Goal: Information Seeking & Learning: Learn about a topic

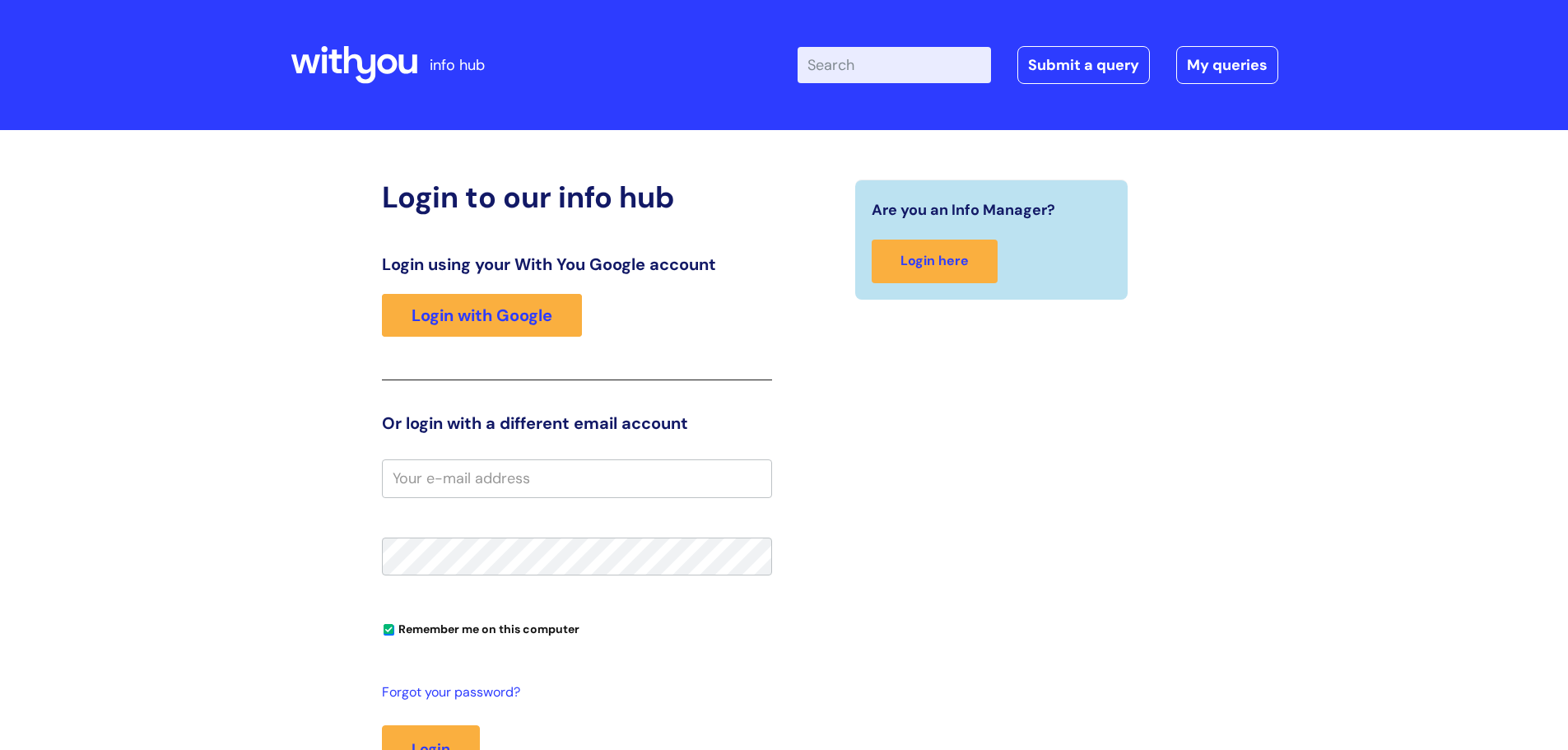
click at [851, 70] on input "Enter your search term here..." at bounding box center [894, 65] width 193 height 36
click at [554, 304] on link "Login with Google" at bounding box center [482, 316] width 200 height 43
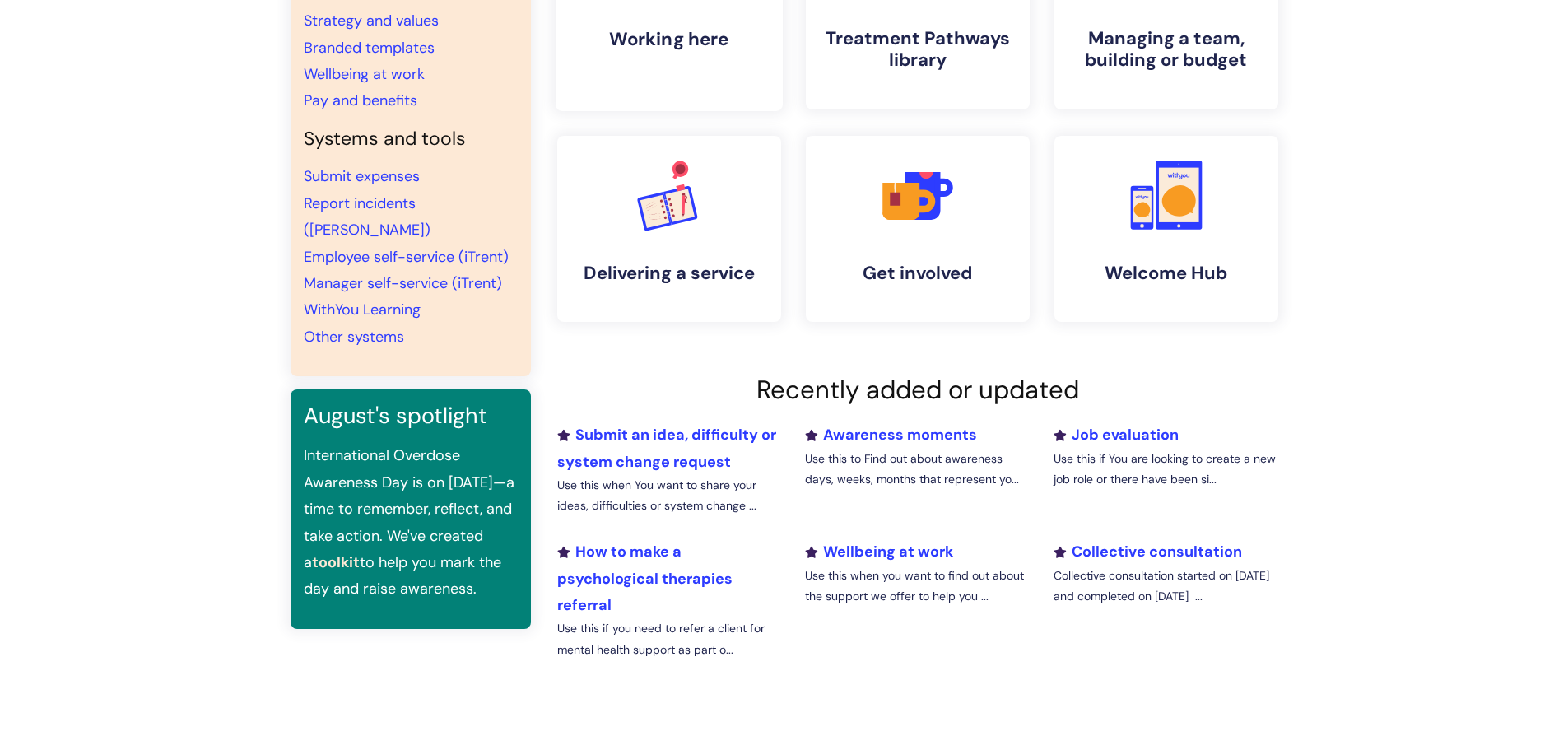
scroll to position [247, 0]
click at [884, 553] on link "Wellbeing at work" at bounding box center [879, 550] width 148 height 20
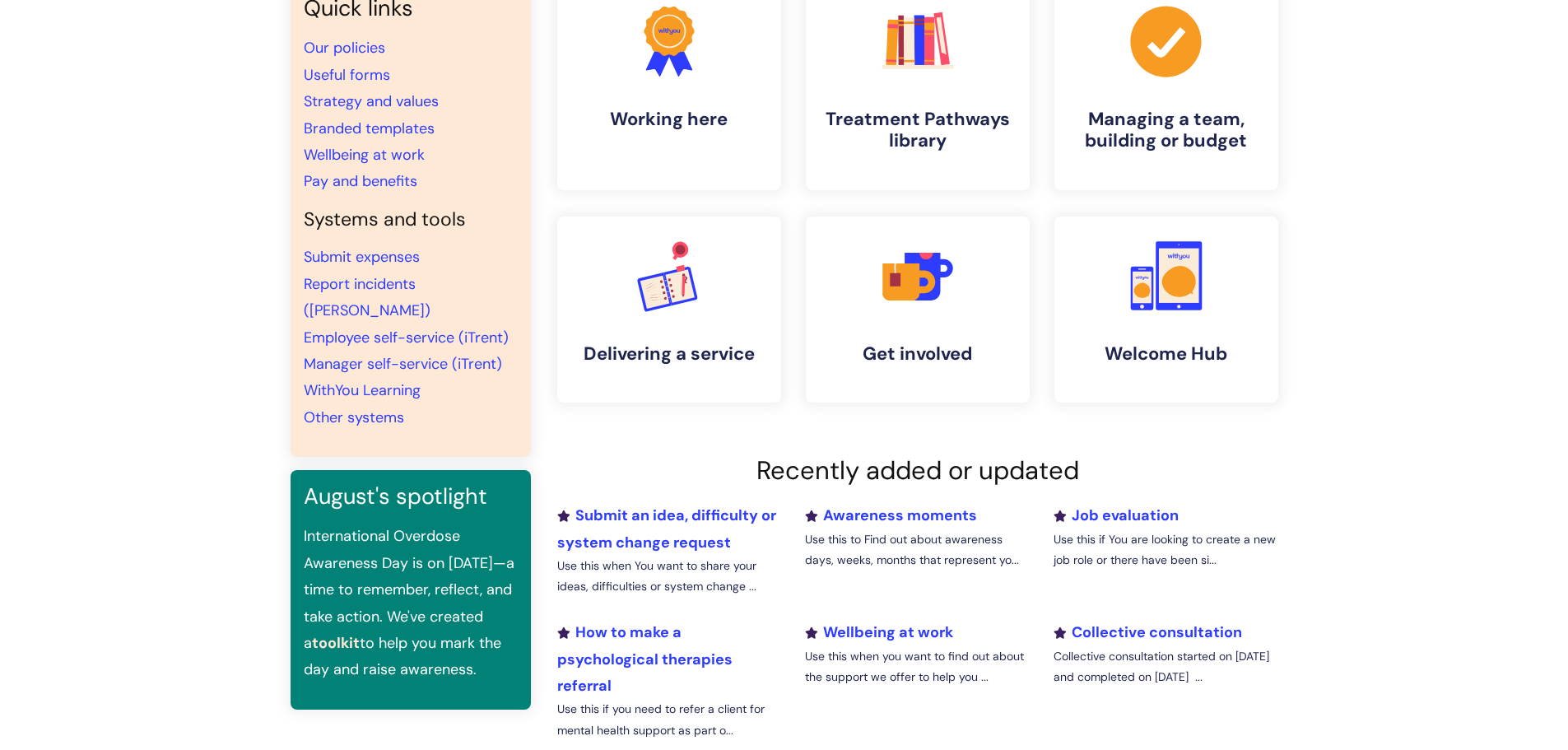
scroll to position [83, 0]
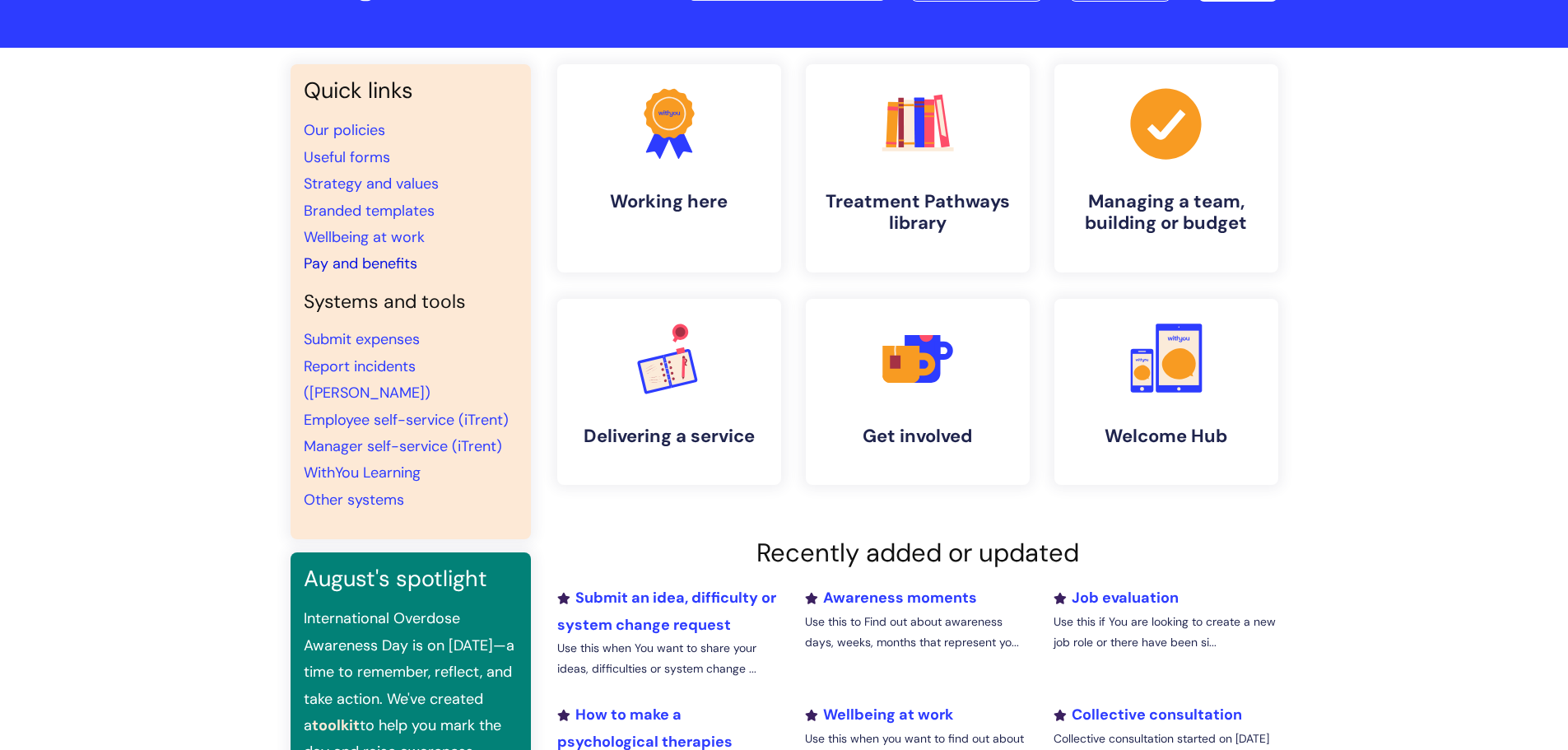
click at [394, 268] on link "Pay and benefits" at bounding box center [360, 264] width 113 height 20
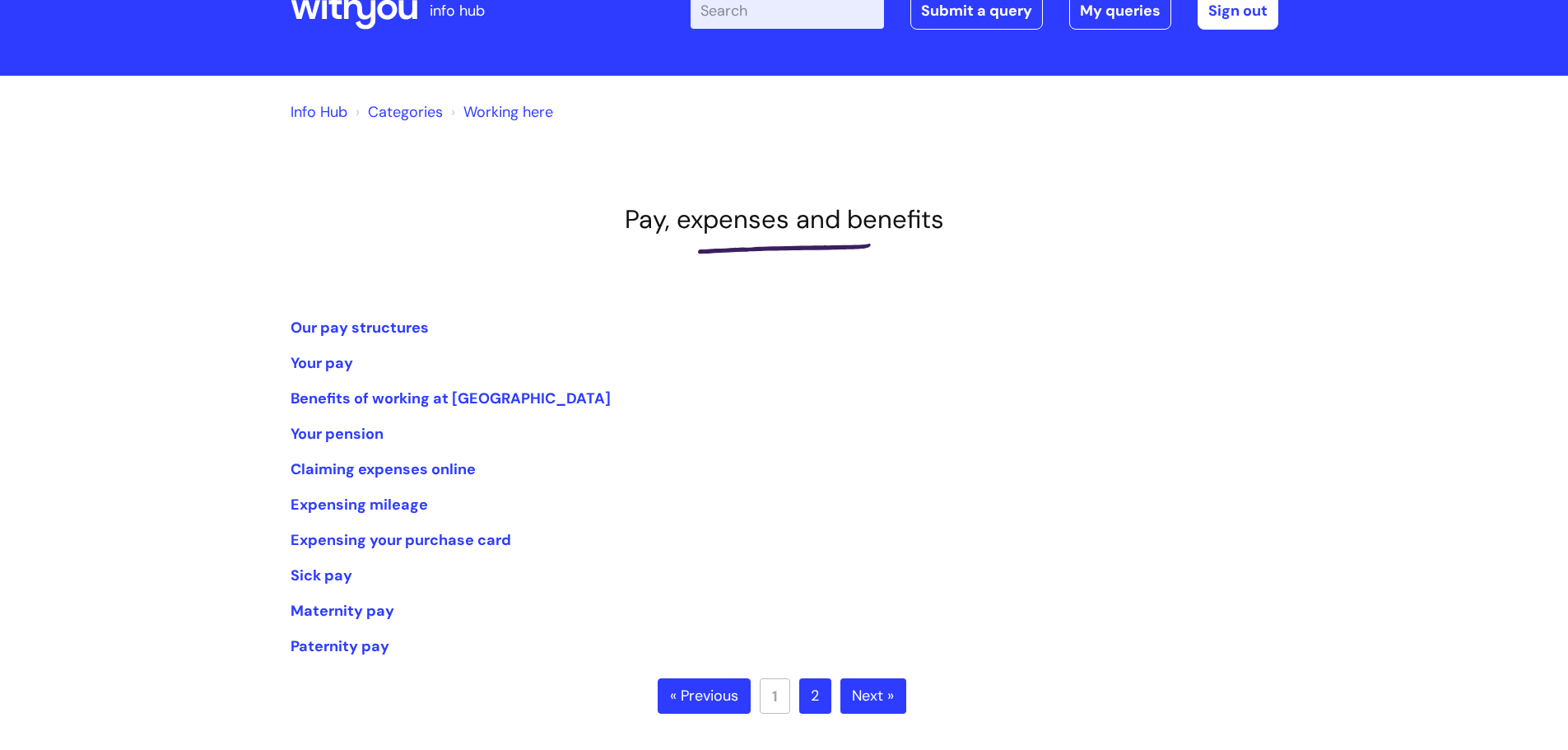
scroll to position [83, 0]
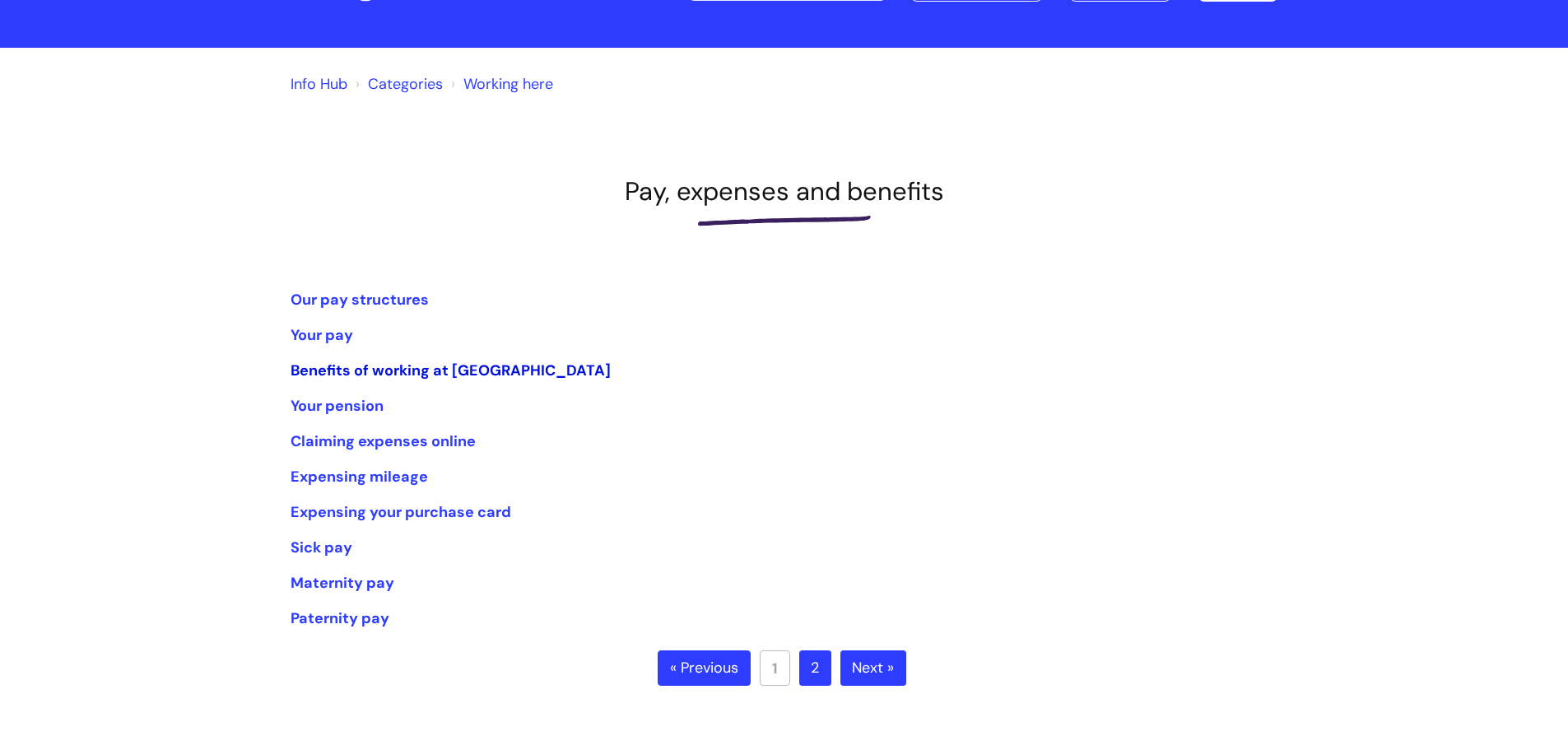
click at [403, 370] on link "Benefits of working at [GEOGRAPHIC_DATA]" at bounding box center [450, 370] width 320 height 20
